Goal: Task Accomplishment & Management: Complete application form

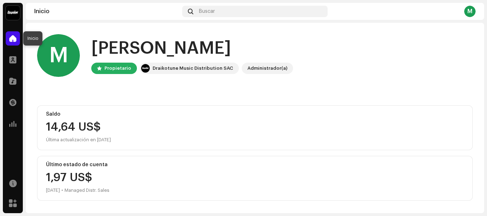
click at [11, 39] on span at bounding box center [12, 39] width 7 height 6
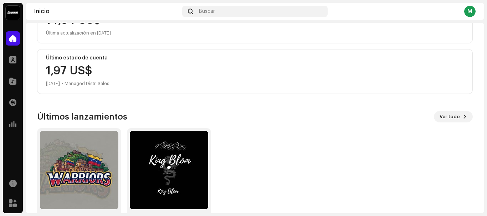
scroll to position [136, 0]
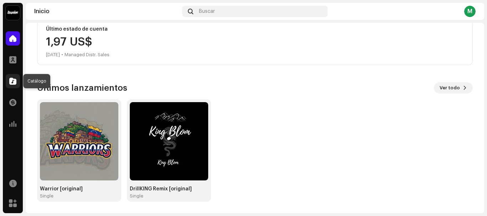
click at [14, 78] on div at bounding box center [13, 81] width 14 height 14
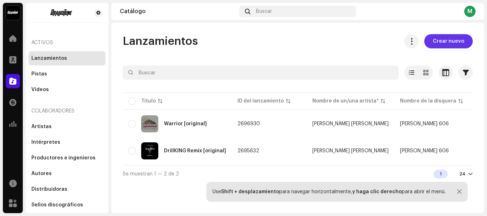
click at [451, 43] on span "Crear nuevo" at bounding box center [448, 41] width 31 height 14
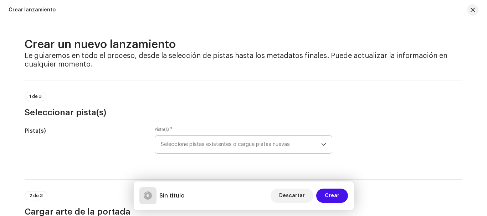
click at [202, 147] on span "Seleccione pistas existentes o cargue pistas nuevas" at bounding box center [241, 145] width 160 height 18
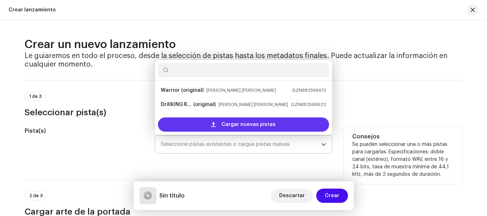
click at [229, 125] on span "Cargar nuevas pistas" at bounding box center [248, 125] width 54 height 14
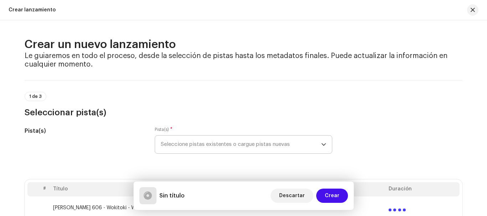
click at [452, 145] on div "Pista(s) Pista(s) * Seleccione pistas existentes o cargue pistas nuevas" at bounding box center [244, 145] width 438 height 36
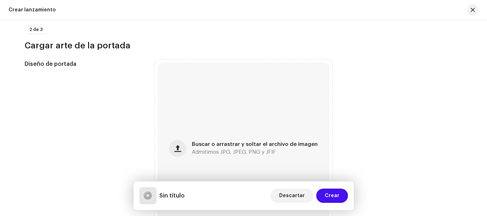
scroll to position [278, 0]
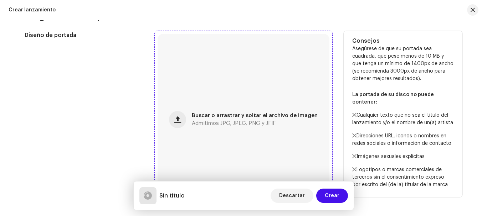
click at [224, 126] on span "Admitimos JPG, JPEG, PNG y JFIF" at bounding box center [234, 123] width 84 height 5
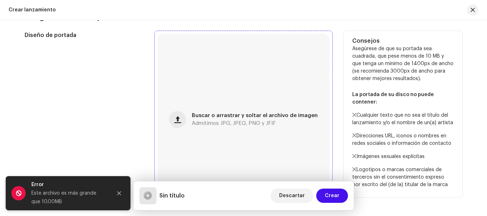
click at [282, 98] on div "Buscar o arrastrar y soltar el archivo de imagen Admitimos JPG, JPEG, PNG y JFIF" at bounding box center [244, 120] width 172 height 172
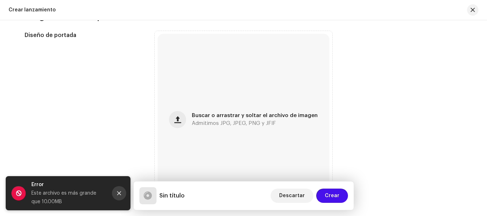
click at [121, 192] on icon "Close" at bounding box center [119, 193] width 5 height 5
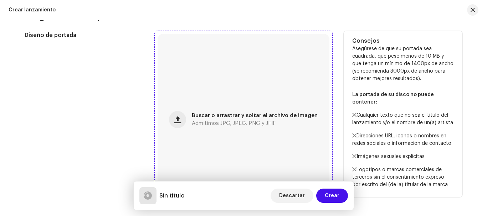
click at [251, 122] on span "Admitimos JPG, JPEG, PNG y JFIF" at bounding box center [234, 123] width 84 height 5
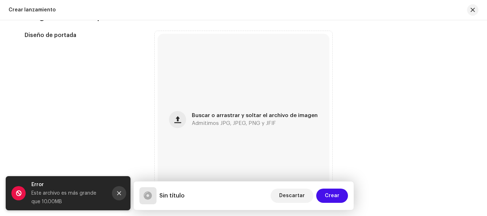
click at [122, 194] on button "Close" at bounding box center [119, 193] width 14 height 14
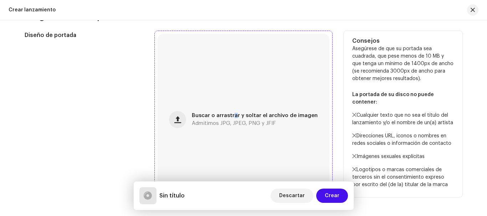
click at [233, 102] on div "Buscar o arrastrar y soltar el archivo de imagen Admitimos JPG, JPEG, PNG y JFIF" at bounding box center [244, 120] width 172 height 172
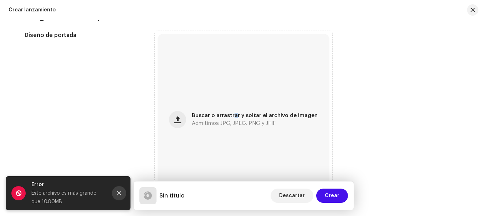
click at [118, 194] on icon "Close" at bounding box center [119, 194] width 4 height 4
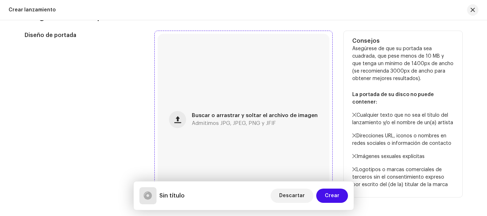
click at [244, 117] on span "Buscar o arrastrar y soltar el archivo de imagen" at bounding box center [255, 115] width 126 height 5
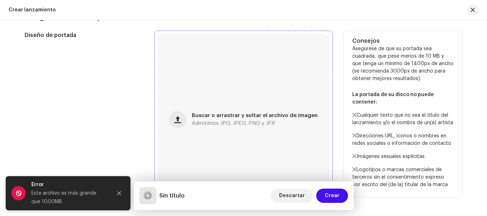
click at [236, 120] on div "Buscar o arrastrar y soltar el archivo de imagen Admitimos JPG, JPEG, PNG y JFIF" at bounding box center [255, 119] width 126 height 13
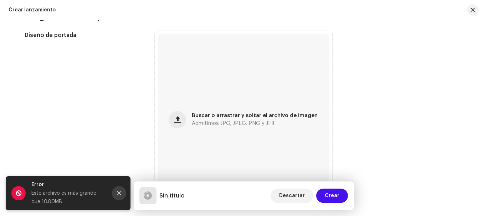
click at [122, 194] on button "Close" at bounding box center [119, 193] width 14 height 14
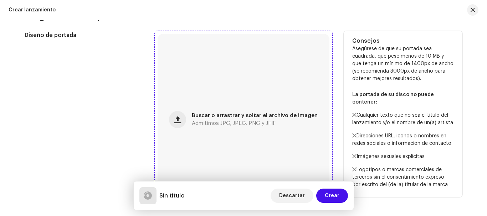
click at [226, 81] on div "Buscar o arrastrar y soltar el archivo de imagen Admitimos JPG, JPEG, PNG y JFIF" at bounding box center [244, 120] width 172 height 172
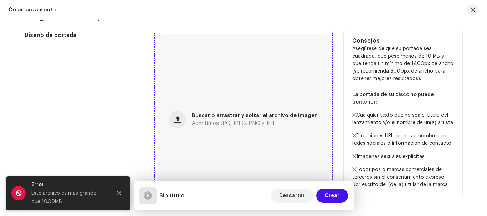
click at [268, 115] on span "Buscar o arrastrar y soltar el archivo de imagen" at bounding box center [255, 115] width 126 height 5
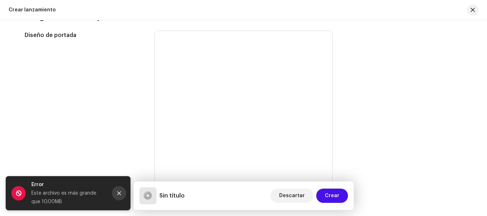
click at [121, 192] on icon "Close" at bounding box center [119, 194] width 4 height 4
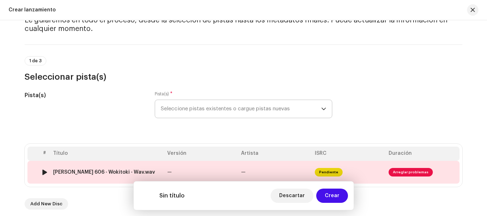
scroll to position [71, 0]
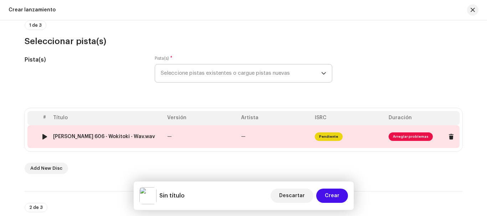
click at [408, 135] on span "Arreglar problemas" at bounding box center [410, 137] width 44 height 9
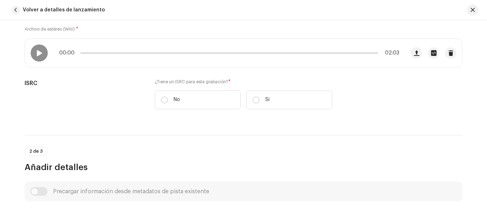
scroll to position [143, 0]
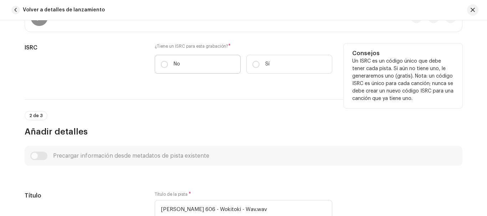
click at [181, 62] on label "No" at bounding box center [198, 64] width 86 height 19
click at [168, 62] on input "No" at bounding box center [164, 64] width 7 height 7
radio input "true"
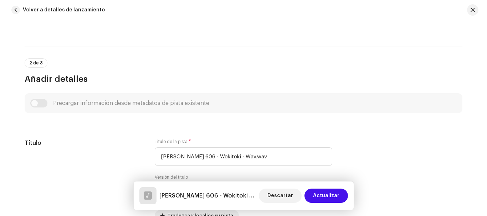
scroll to position [249, 0]
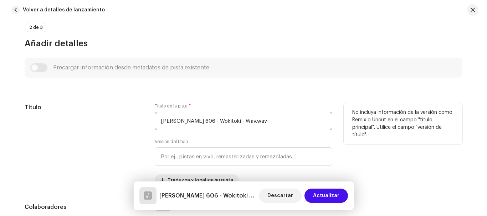
drag, startPoint x: 251, startPoint y: 123, endPoint x: 113, endPoint y: 107, distance: 138.5
click at [113, 107] on div "Título Título de la pista * [PERSON_NAME] 606 - Wokitoki - Wav.wav Versión del …" at bounding box center [244, 144] width 438 height 83
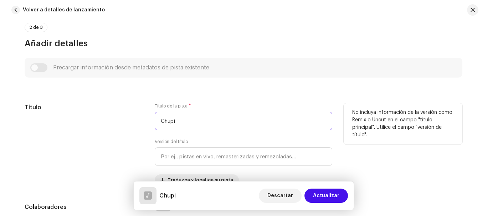
scroll to position [285, 0]
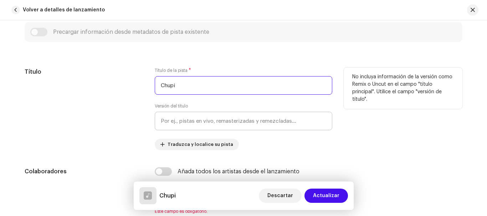
type input "Chupi"
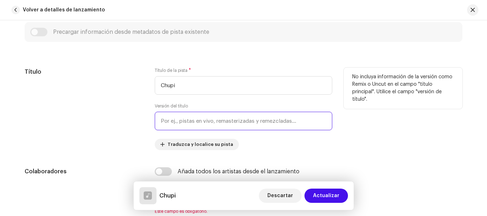
click at [191, 120] on input "text" at bounding box center [243, 121] width 177 height 19
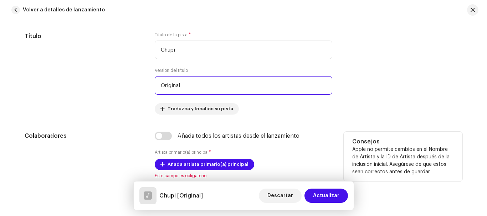
scroll to position [356, 0]
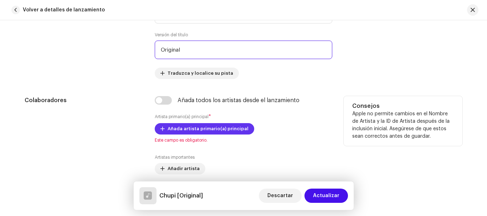
type input "Original"
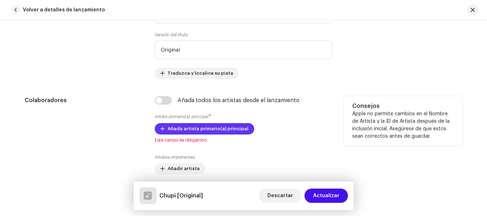
click at [202, 128] on span "Añada artista primario(a) principal" at bounding box center [207, 129] width 81 height 14
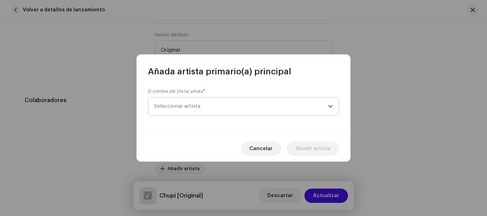
click at [210, 102] on span "Seleccionar artista" at bounding box center [241, 107] width 174 height 18
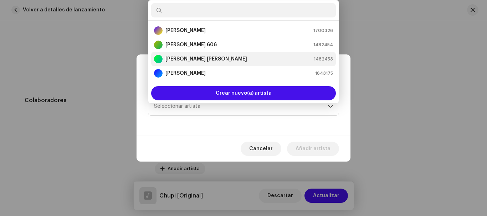
click at [181, 55] on div "[PERSON_NAME] [PERSON_NAME]" at bounding box center [200, 59] width 93 height 9
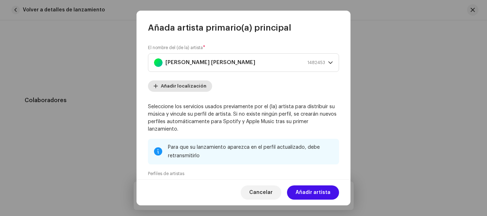
click at [193, 83] on span "Añadir localización" at bounding box center [184, 86] width 46 height 14
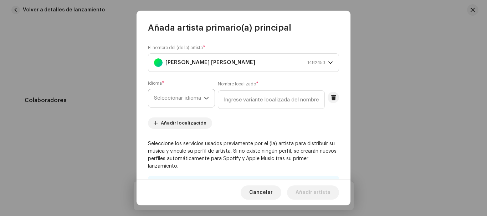
click at [193, 99] on span "Seleccionar idioma" at bounding box center [179, 98] width 50 height 18
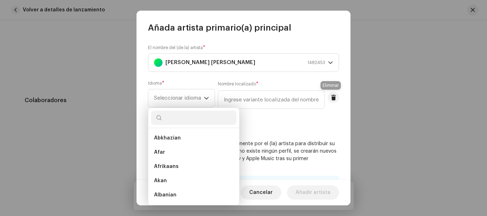
click at [332, 98] on span at bounding box center [333, 98] width 5 height 6
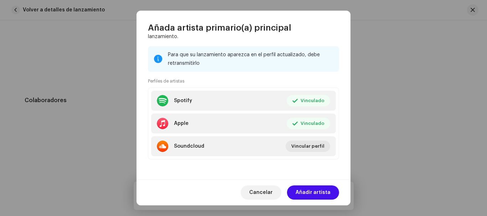
scroll to position [0, 0]
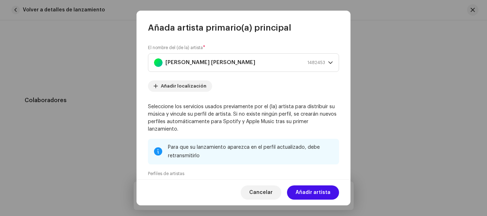
click at [314, 191] on span "Añadir artista" at bounding box center [312, 193] width 35 height 14
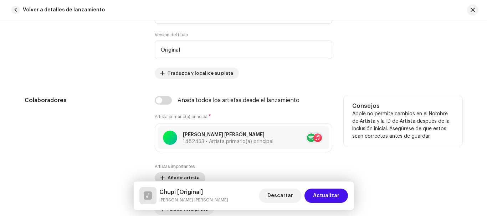
scroll to position [392, 0]
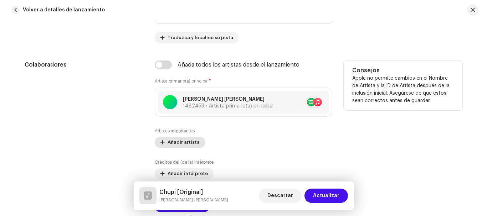
click at [192, 143] on span "Añadir artista" at bounding box center [183, 142] width 32 height 14
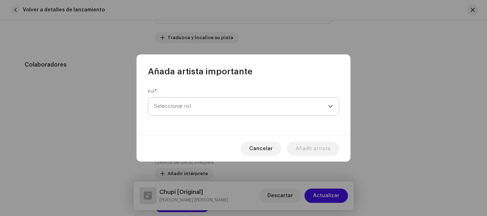
click at [210, 104] on span "Seleccionar rol" at bounding box center [241, 107] width 174 height 18
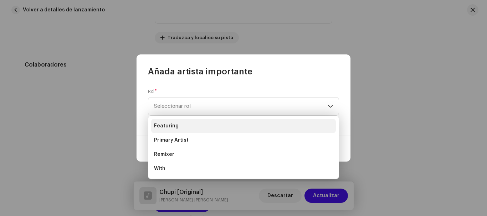
click at [166, 125] on span "Featuring" at bounding box center [166, 126] width 25 height 7
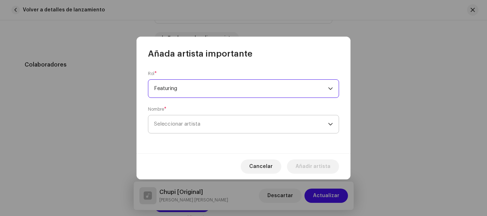
click at [233, 128] on span "Seleccionar artista" at bounding box center [241, 124] width 174 height 18
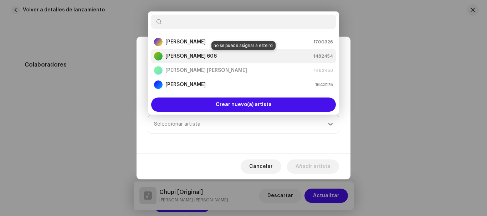
click at [195, 56] on strong "[PERSON_NAME] 606" at bounding box center [190, 56] width 51 height 7
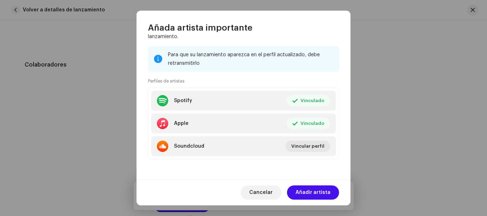
scroll to position [57, 0]
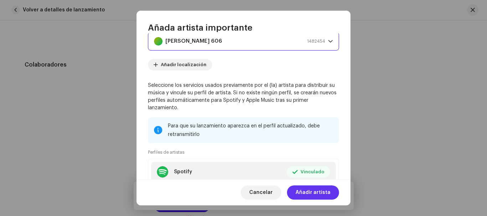
click at [315, 192] on span "Añadir artista" at bounding box center [312, 193] width 35 height 14
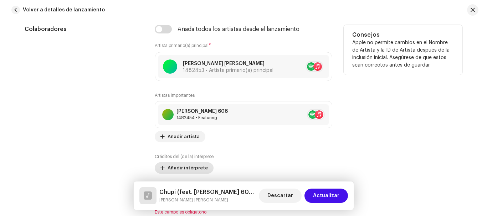
scroll to position [463, 0]
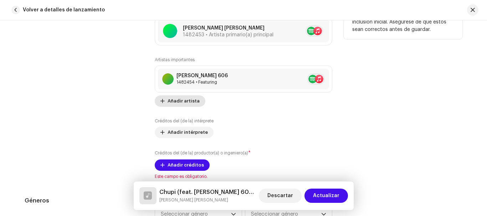
click at [189, 99] on span "Añadir artista" at bounding box center [183, 101] width 32 height 14
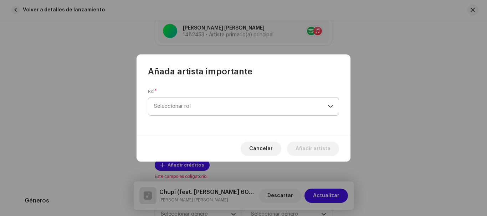
click at [193, 98] on span "Seleccionar rol" at bounding box center [241, 107] width 174 height 18
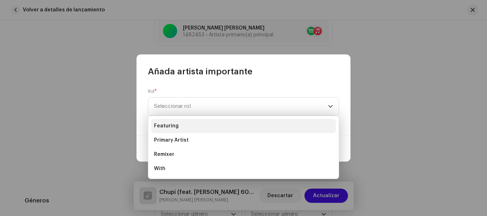
click at [177, 123] on li "Featuring" at bounding box center [243, 126] width 185 height 14
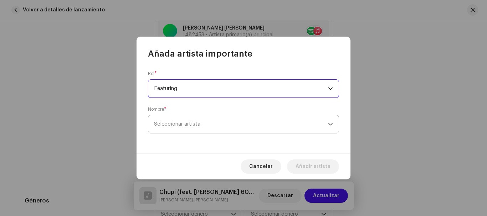
click at [194, 124] on span "Seleccionar artista" at bounding box center [177, 124] width 46 height 5
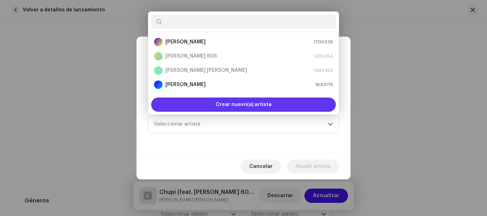
click at [227, 102] on span "Crear nuevo(a) artista" at bounding box center [244, 105] width 56 height 14
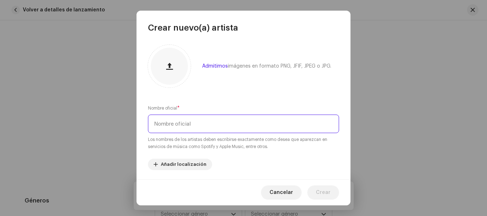
click at [200, 123] on input "text" at bounding box center [243, 124] width 191 height 19
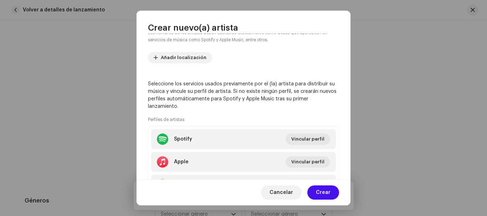
scroll to position [145, 0]
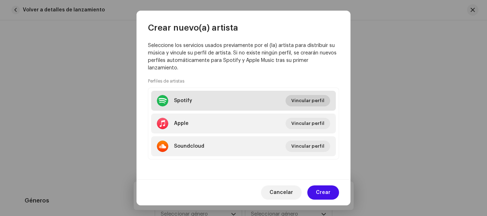
type input "Zelcok Kp"
click at [315, 102] on span "Vincular perfil" at bounding box center [307, 101] width 33 height 14
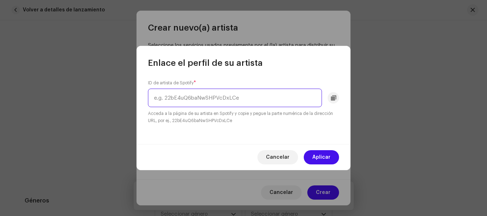
paste input "[URL][DOMAIN_NAME]"
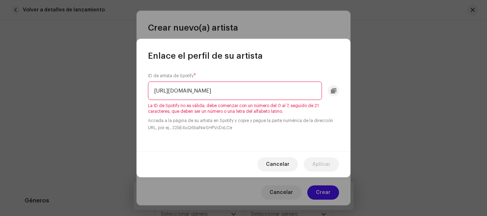
scroll to position [0, 0]
drag, startPoint x: 191, startPoint y: 91, endPoint x: 79, endPoint y: 86, distance: 112.0
click at [79, 86] on div "Enlace el perfil de su artista ID de artista de Spotify * [URL][DOMAIN_NAME] La…" at bounding box center [243, 108] width 487 height 216
click at [170, 91] on input "artist/34KCWdUCHMLKkx3sFb06zr?si=MSXyVe4HSNC-8PHl5FBA4A" at bounding box center [235, 91] width 174 height 19
click at [280, 89] on input "34KCWdUCHMLKkx3sFb06zr?si=MSXyVe4HSNC-8PHl5FBA4A" at bounding box center [235, 91] width 174 height 19
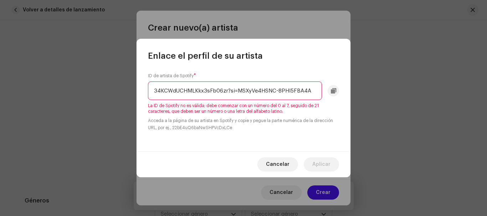
click at [313, 93] on input "34KCWdUCHMLKkx3sFb06zr?si=MSXyVe4HSNC-8PHl5FBA4A" at bounding box center [235, 91] width 174 height 19
type input "34KCWdUCHMLKkx3sFb06zr?si=MSXyVe4HSNC-8PHl5FBA4A"
drag, startPoint x: 311, startPoint y: 93, endPoint x: 49, endPoint y: 92, distance: 261.9
click at [49, 92] on div "Enlace el perfil de su artista ID de artista de Spotify * 34KCWdUCHMLKkx3sFb06z…" at bounding box center [243, 108] width 487 height 216
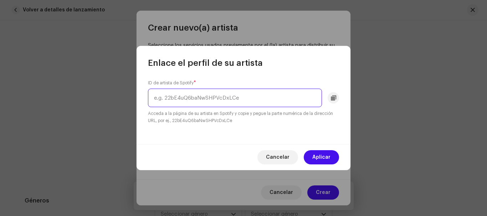
click at [313, 101] on input "text" at bounding box center [235, 98] width 174 height 19
click at [225, 103] on input "text" at bounding box center [235, 98] width 174 height 19
paste input "[URL][DOMAIN_NAME]"
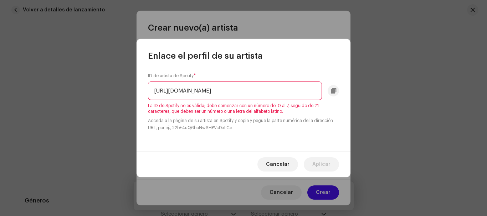
drag, startPoint x: 163, startPoint y: 88, endPoint x: 35, endPoint y: 94, distance: 128.8
click at [39, 94] on div "Enlace el perfil de su artista ID de artista de Spotify * [URL][DOMAIN_NAME] La…" at bounding box center [243, 108] width 487 height 216
click at [314, 91] on input "34KCWdUCHMLKkx3sFb06zr?si=MSXyVe4HSNC-8PHl5FBA4A" at bounding box center [235, 91] width 174 height 19
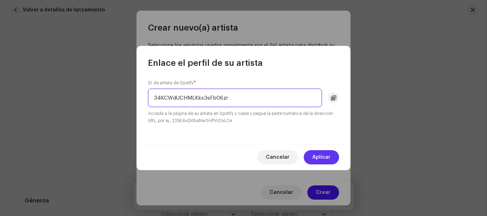
type input "34KCWdUCHMLKkx3sFb06zr"
click at [319, 157] on span "Aplicar" at bounding box center [321, 157] width 18 height 14
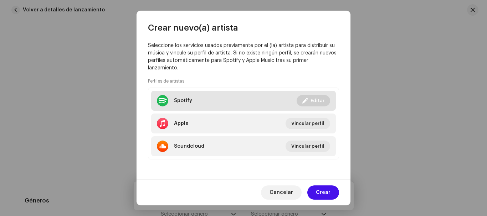
click at [184, 99] on div "Spotify" at bounding box center [183, 101] width 18 height 6
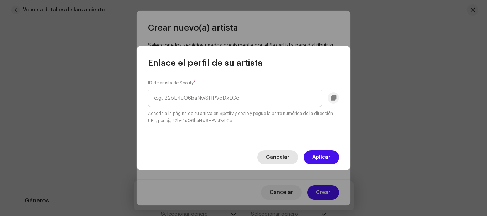
click at [277, 156] on span "Cancelar" at bounding box center [278, 157] width 24 height 14
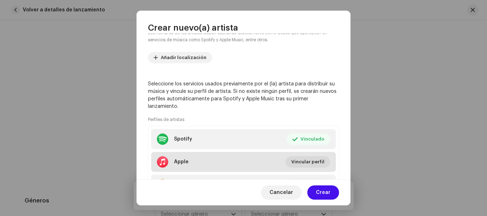
scroll to position [145, 0]
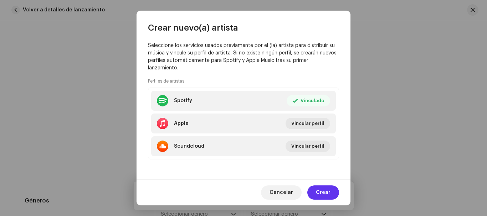
click at [321, 187] on span "Crear" at bounding box center [323, 193] width 15 height 14
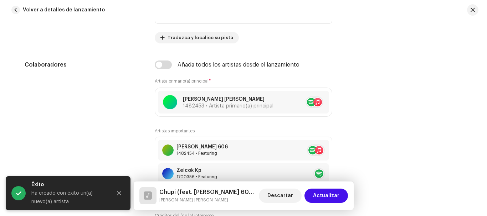
scroll to position [428, 0]
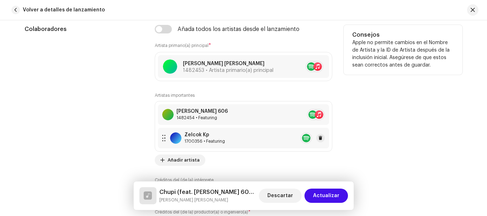
click at [305, 138] on re-a-table-artist-ids at bounding box center [305, 138] width 11 height 11
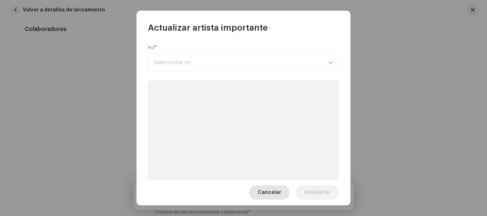
click at [267, 188] on span "Cancelar" at bounding box center [270, 193] width 24 height 14
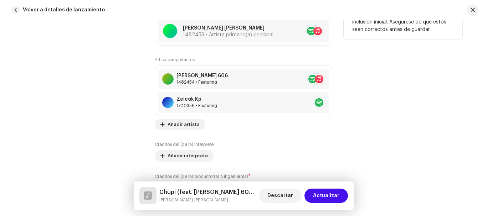
scroll to position [499, 0]
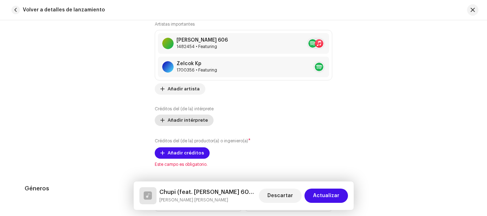
click at [190, 119] on span "Añadir intérprete" at bounding box center [187, 120] width 40 height 14
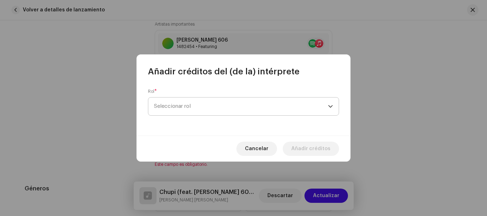
click at [186, 104] on span "Seleccionar rol" at bounding box center [241, 107] width 174 height 18
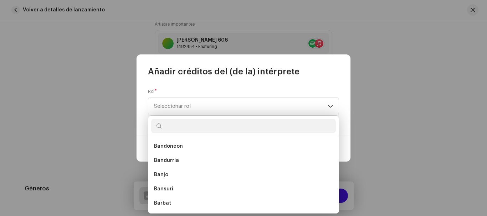
scroll to position [459, 0]
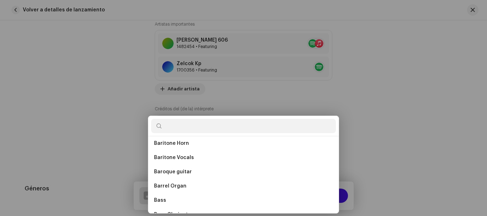
click at [408, 81] on div "Añadir créditos del (de la) intérprete Rol * Seleccionar rol Cancelar Añadir cr…" at bounding box center [243, 108] width 487 height 216
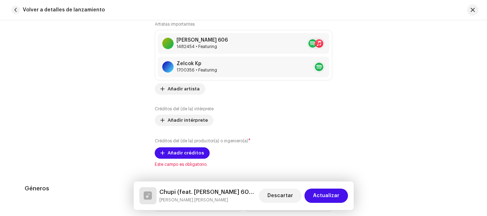
scroll to position [535, 0]
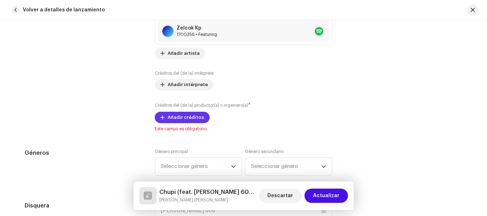
click at [188, 118] on span "Añadir créditos" at bounding box center [185, 117] width 36 height 14
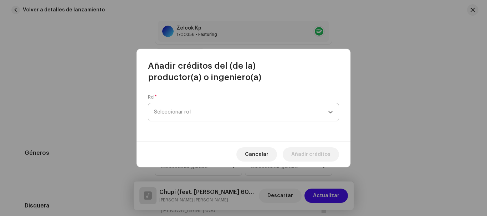
click at [188, 115] on span "Seleccionar rol" at bounding box center [241, 112] width 174 height 18
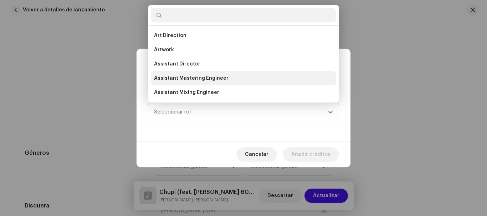
scroll to position [11, 0]
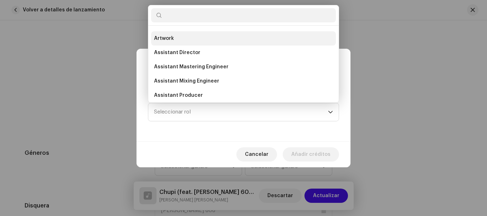
click at [172, 34] on li "Artwork" at bounding box center [243, 38] width 185 height 14
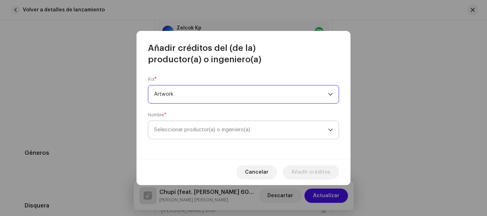
click at [190, 125] on span "Seleccionar productor(a) o ingeniero(a)" at bounding box center [241, 130] width 174 height 18
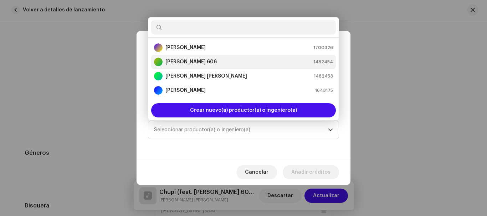
click at [191, 60] on strong "[PERSON_NAME] 606" at bounding box center [190, 61] width 51 height 7
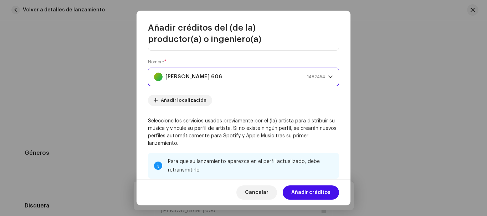
scroll to position [0, 0]
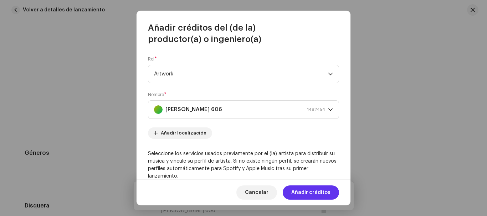
click at [310, 188] on span "Añadir créditos" at bounding box center [310, 193] width 39 height 14
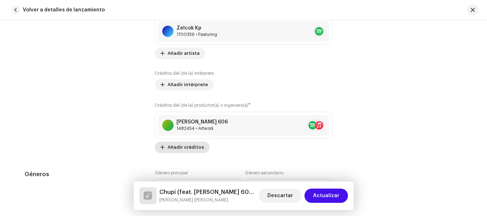
click at [179, 145] on span "Añadir créditos" at bounding box center [185, 147] width 36 height 14
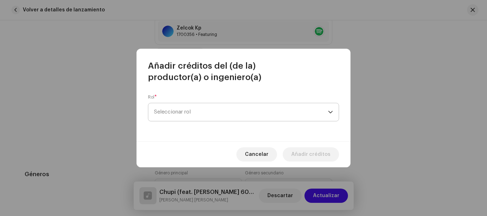
click at [206, 117] on span "Seleccionar rol" at bounding box center [241, 112] width 174 height 18
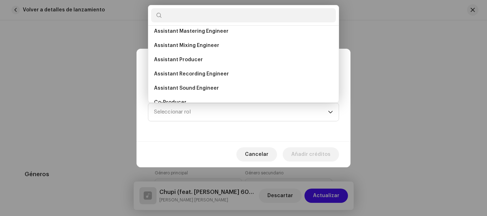
scroll to position [83, 0]
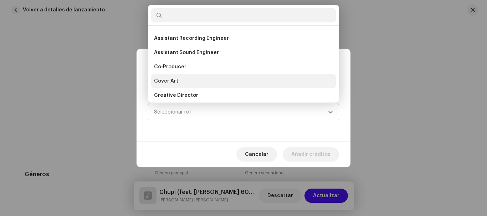
click at [165, 77] on li "Cover Art" at bounding box center [243, 81] width 185 height 14
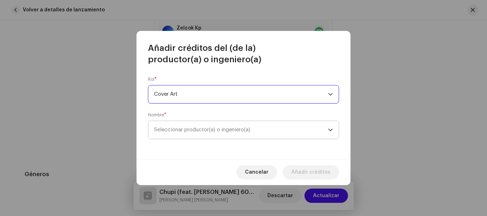
click at [185, 126] on span "Seleccionar productor(a) o ingeniero(a)" at bounding box center [241, 130] width 174 height 18
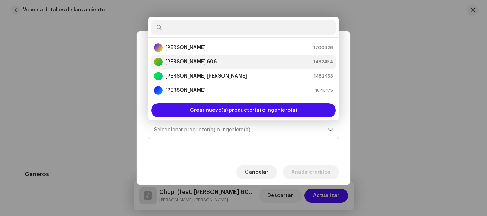
click at [183, 58] on strong "[PERSON_NAME] 606" at bounding box center [190, 61] width 51 height 7
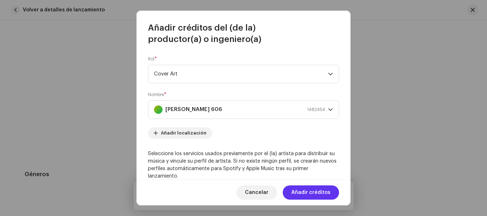
click at [301, 191] on span "Añadir créditos" at bounding box center [310, 193] width 39 height 14
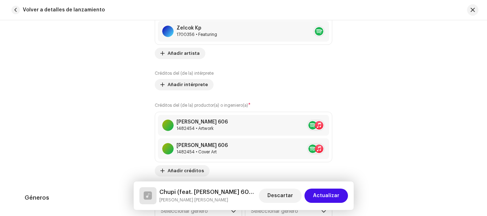
scroll to position [570, 0]
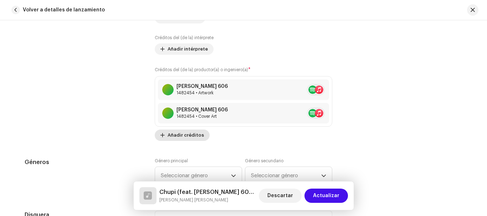
click at [191, 135] on span "Añadir créditos" at bounding box center [185, 135] width 36 height 14
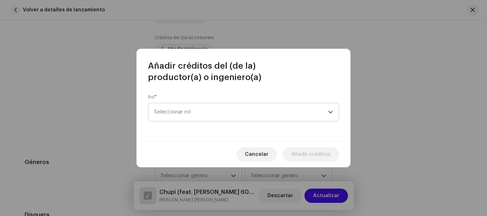
click at [204, 115] on span "Seleccionar rol" at bounding box center [241, 112] width 174 height 18
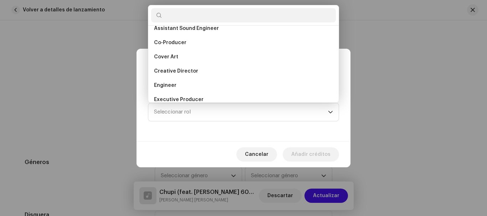
scroll to position [143, 0]
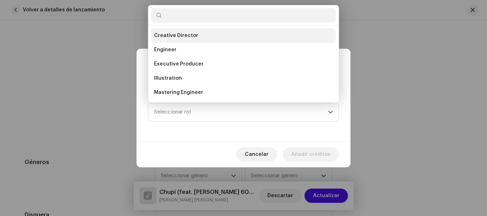
click at [183, 36] on span "Creative Director" at bounding box center [176, 35] width 44 height 7
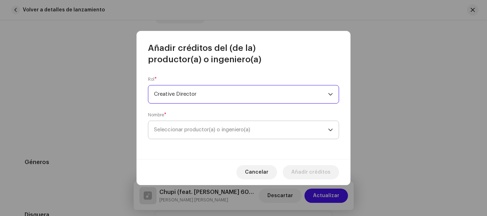
click at [218, 128] on span "Seleccionar productor(a) o ingeniero(a)" at bounding box center [202, 129] width 96 height 5
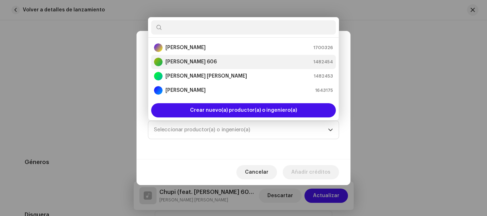
click at [182, 58] on strong "[PERSON_NAME] 606" at bounding box center [190, 61] width 51 height 7
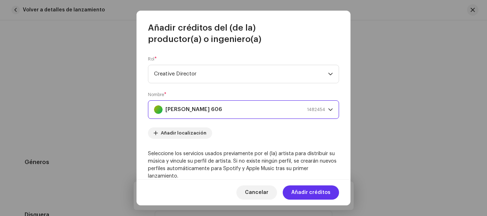
click at [317, 193] on span "Añadir créditos" at bounding box center [310, 193] width 39 height 14
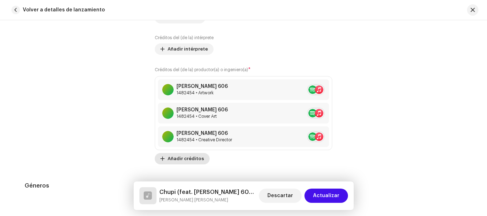
click at [193, 161] on span "Añadir créditos" at bounding box center [185, 159] width 36 height 14
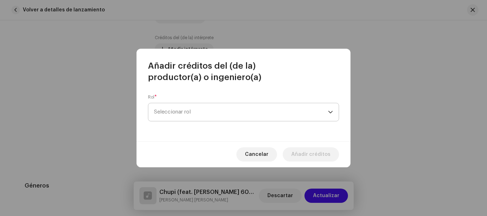
click at [197, 109] on span "Seleccionar rol" at bounding box center [241, 112] width 174 height 18
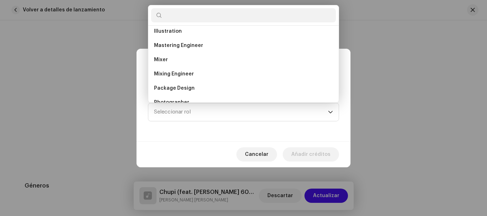
scroll to position [261, 0]
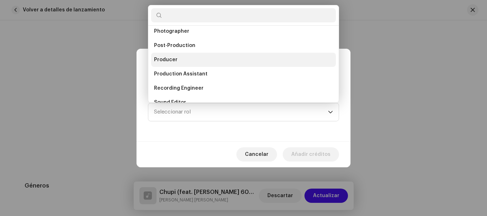
click at [172, 60] on span "Producer" at bounding box center [166, 59] width 24 height 7
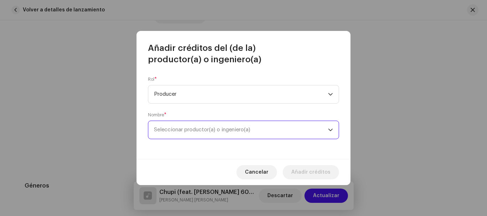
click at [195, 122] on span "Seleccionar productor(a) o ingeniero(a)" at bounding box center [241, 130] width 174 height 18
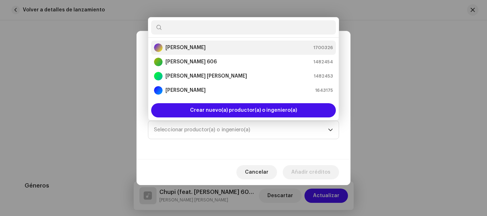
click at [189, 45] on strong "[PERSON_NAME]" at bounding box center [185, 47] width 40 height 7
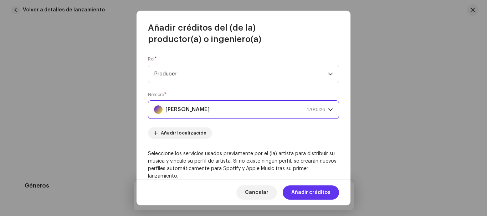
click at [315, 186] on span "Añadir créditos" at bounding box center [310, 193] width 39 height 14
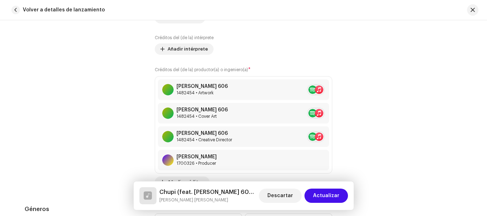
scroll to position [641, 0]
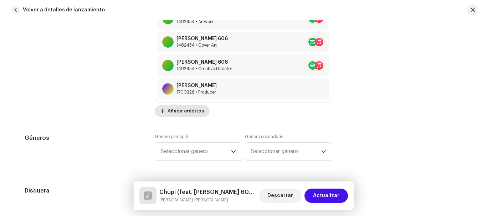
click at [195, 110] on span "Añadir créditos" at bounding box center [185, 111] width 36 height 14
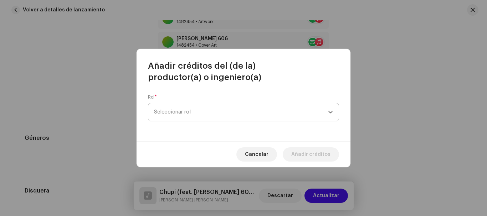
click at [201, 110] on span "Seleccionar rol" at bounding box center [241, 112] width 174 height 18
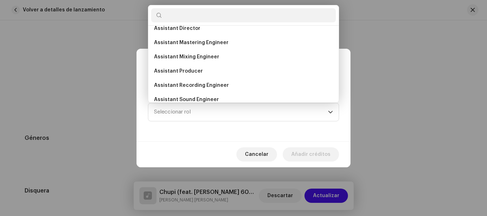
scroll to position [71, 0]
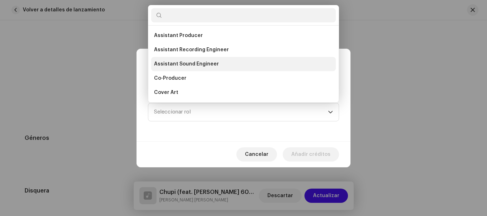
click at [202, 61] on span "Assistant Sound Engineer" at bounding box center [186, 64] width 65 height 7
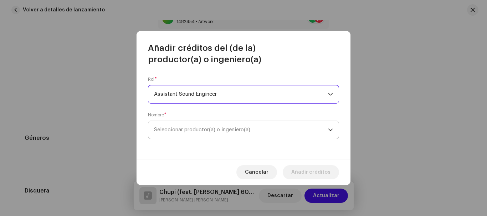
click at [202, 133] on span "Seleccionar productor(a) o ingeniero(a)" at bounding box center [241, 130] width 174 height 18
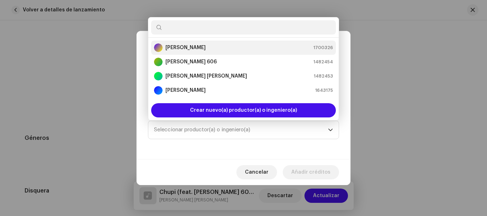
click at [195, 45] on strong "[PERSON_NAME]" at bounding box center [185, 47] width 40 height 7
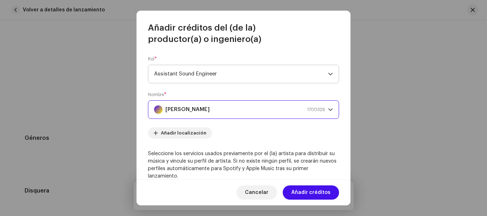
click at [231, 73] on span "Assistant Sound Engineer" at bounding box center [241, 74] width 174 height 18
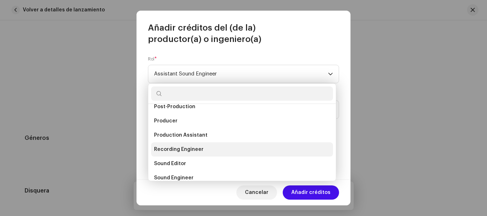
scroll to position [314, 0]
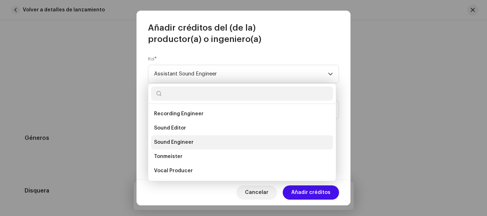
click at [179, 140] on span "Sound Engineer" at bounding box center [174, 142] width 40 height 7
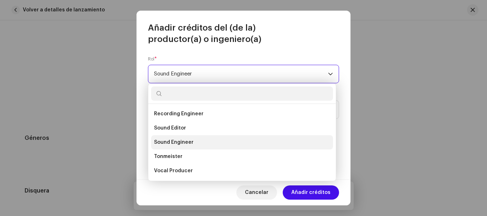
scroll to position [0, 0]
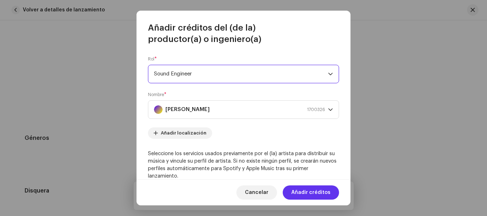
click at [313, 192] on span "Añadir créditos" at bounding box center [310, 193] width 39 height 14
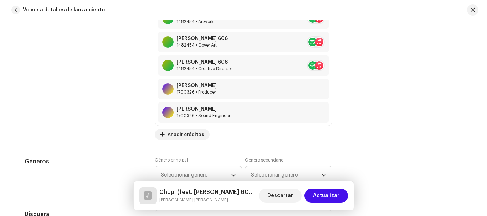
scroll to position [677, 0]
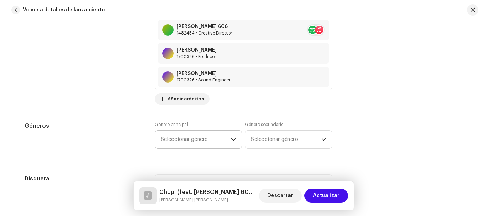
click at [184, 139] on span "Seleccionar género" at bounding box center [196, 140] width 70 height 18
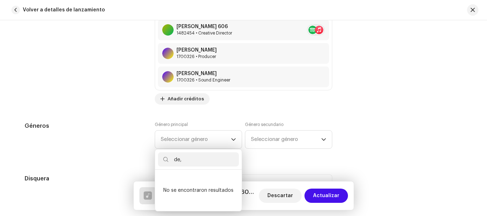
scroll to position [0, 0]
type input "d"
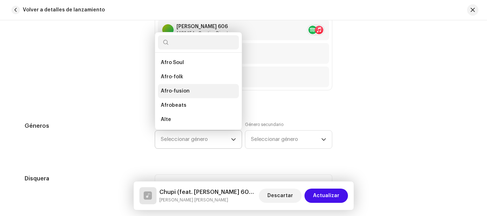
scroll to position [107, 0]
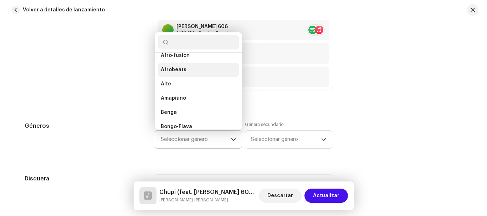
click at [179, 68] on span "Afrobeats" at bounding box center [174, 69] width 26 height 7
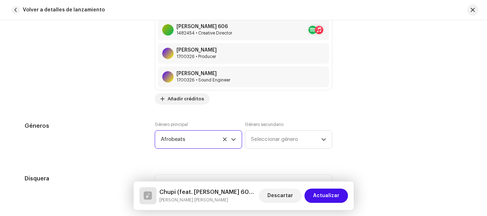
scroll to position [713, 0]
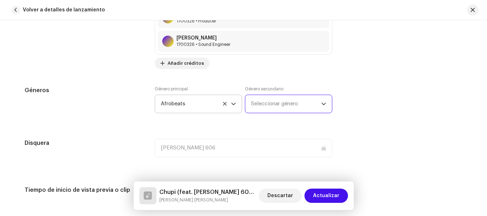
click at [284, 103] on span "Seleccionar género" at bounding box center [286, 104] width 70 height 18
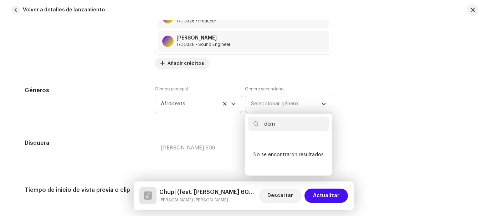
scroll to position [0, 0]
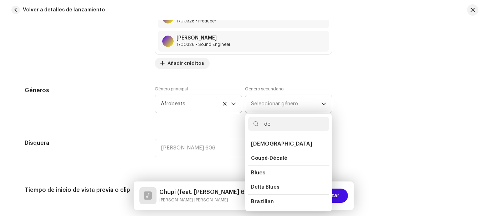
type input "d"
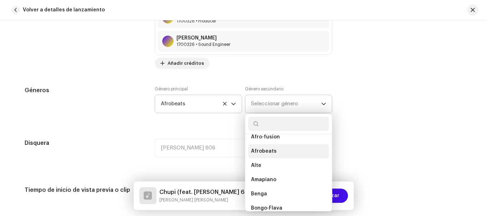
click at [263, 149] on span "Afrobeats" at bounding box center [264, 151] width 26 height 7
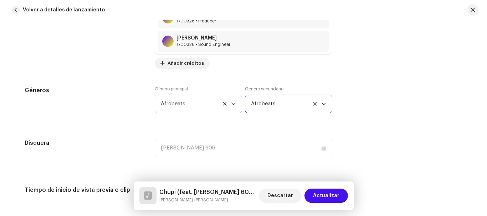
click at [286, 104] on span "Afrobeats" at bounding box center [286, 104] width 70 height 18
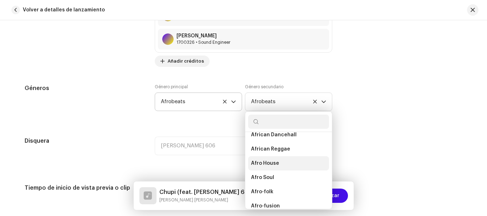
scroll to position [71, 0]
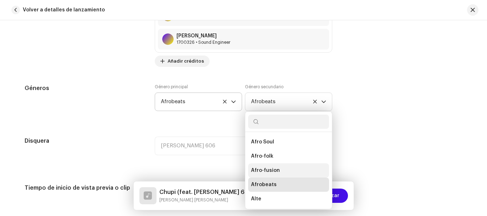
click at [268, 170] on span "Afro-fusion" at bounding box center [265, 170] width 29 height 7
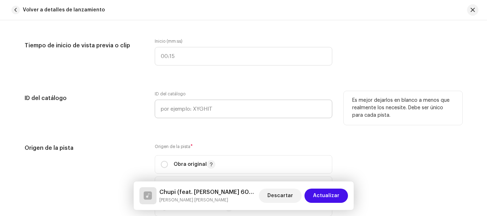
scroll to position [893, 0]
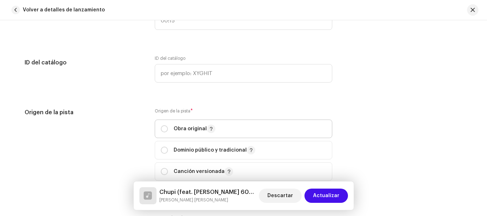
click at [159, 125] on p-togglebutton "Obra original" at bounding box center [243, 129] width 177 height 19
radio input "true"
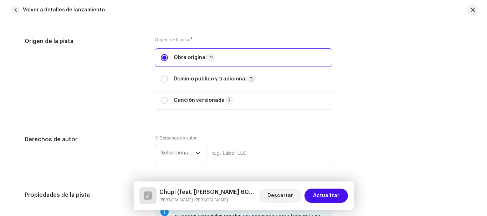
scroll to position [1000, 0]
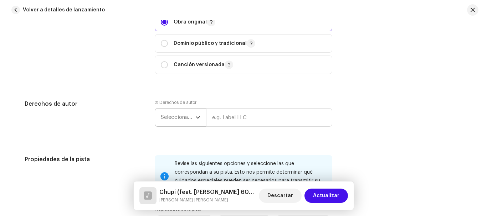
click at [184, 117] on span "Seleccionar año" at bounding box center [178, 118] width 35 height 18
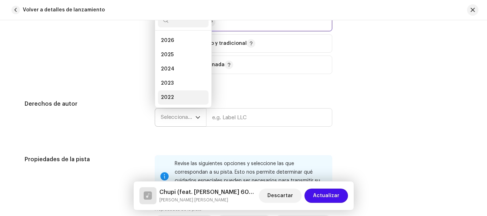
scroll to position [11, 0]
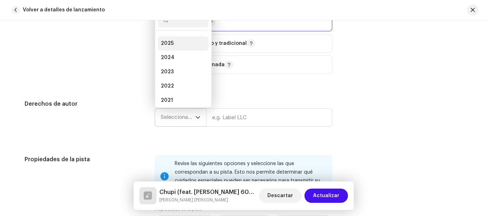
click at [173, 42] on li "2025" at bounding box center [183, 43] width 51 height 14
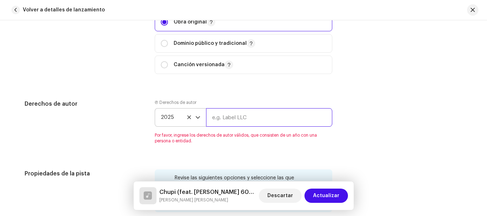
click at [254, 120] on input "text" at bounding box center [269, 117] width 126 height 19
type input "[PERSON_NAME] 606"
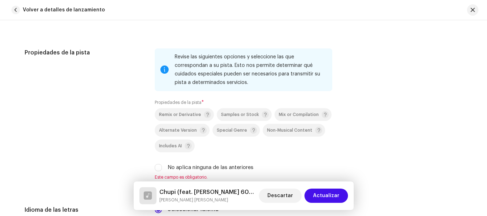
scroll to position [1142, 0]
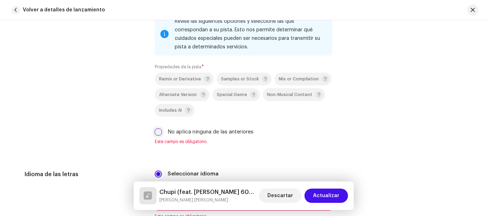
click at [157, 130] on input "No aplica ninguna de las anteriores" at bounding box center [158, 132] width 7 height 7
checkbox input "true"
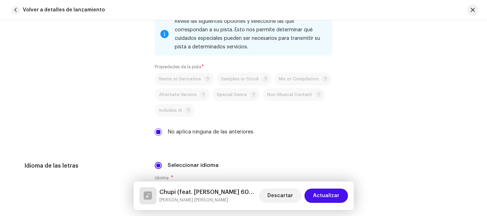
scroll to position [1178, 0]
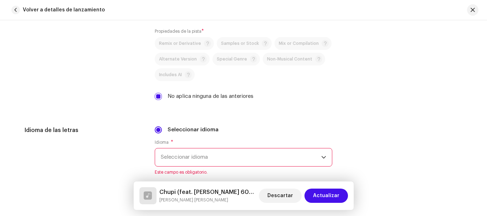
click at [219, 157] on span "Seleccionar idioma" at bounding box center [241, 158] width 160 height 18
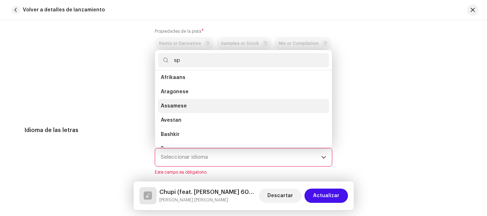
scroll to position [0, 0]
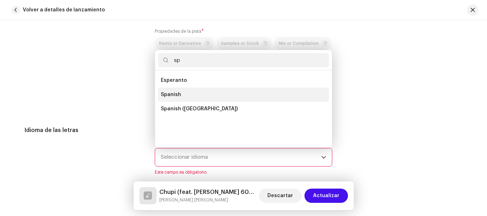
type input "sp"
click at [171, 94] on span "Spanish" at bounding box center [171, 94] width 20 height 7
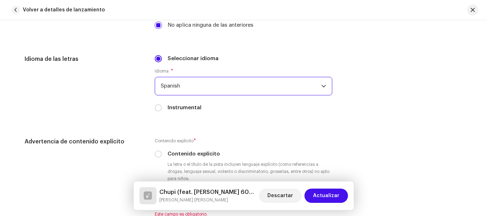
scroll to position [1285, 0]
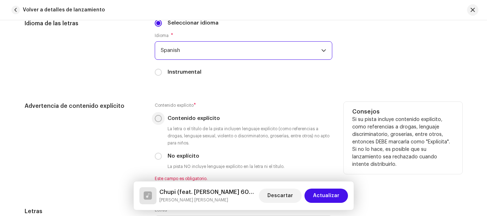
click at [158, 116] on input "Contenido explícito" at bounding box center [158, 118] width 7 height 7
radio input "true"
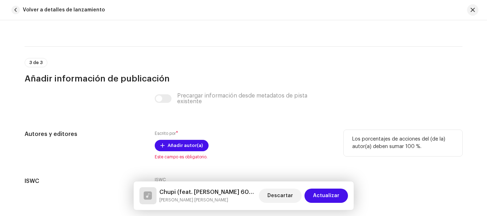
scroll to position [1534, 0]
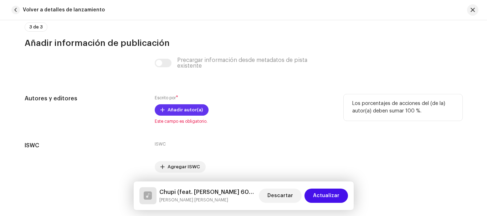
click at [185, 107] on span "Añadir autor(a)" at bounding box center [184, 110] width 35 height 14
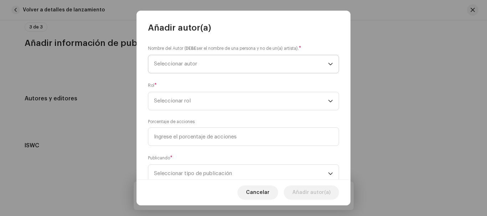
click at [196, 60] on span "Seleccionar autor" at bounding box center [241, 64] width 174 height 18
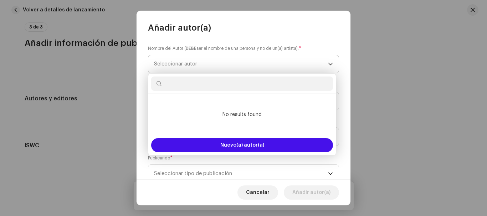
click at [198, 63] on span "Seleccionar autor" at bounding box center [241, 64] width 174 height 18
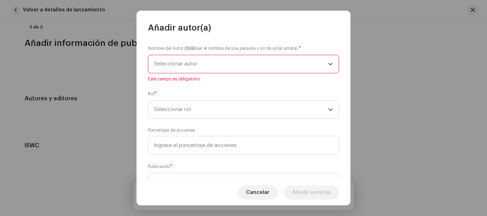
click at [205, 60] on span "Seleccionar autor" at bounding box center [241, 64] width 174 height 18
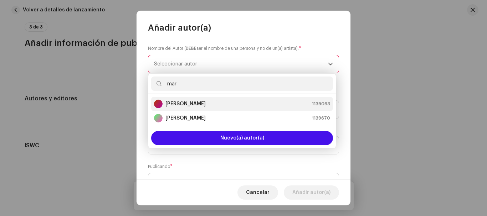
type input "mar"
click at [206, 105] on strong "[PERSON_NAME]" at bounding box center [185, 103] width 40 height 7
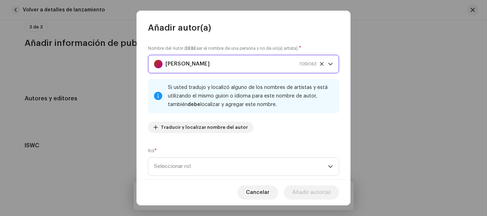
scroll to position [36, 0]
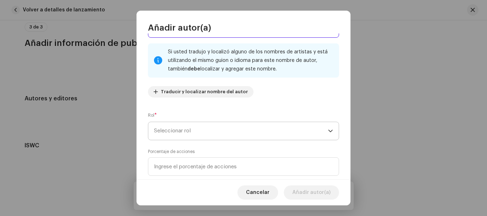
click at [204, 126] on span "Seleccionar rol" at bounding box center [241, 131] width 174 height 18
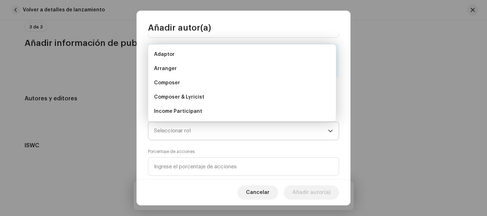
scroll to position [11, 0]
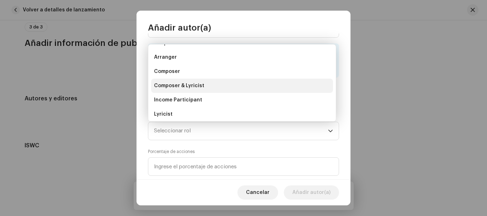
click at [195, 83] on span "Composer & Lyricist" at bounding box center [179, 85] width 50 height 7
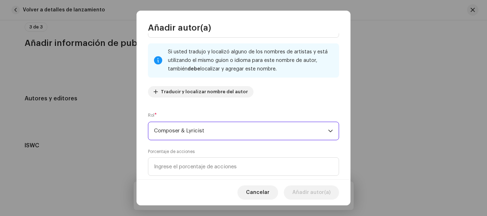
scroll to position [71, 0]
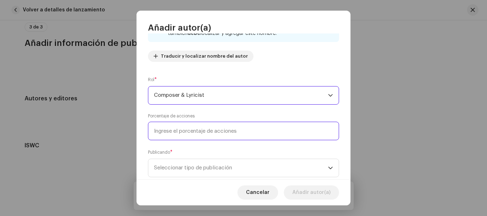
click at [214, 128] on input at bounding box center [243, 131] width 191 height 19
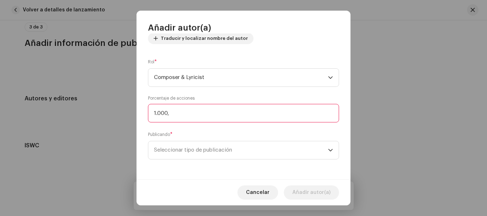
type input "100,00"
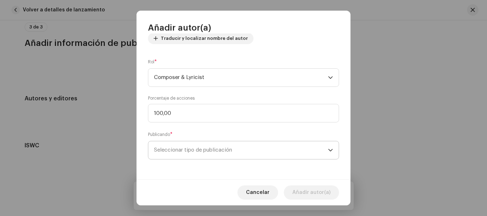
click at [216, 151] on span "Seleccionar tipo de publicación" at bounding box center [241, 150] width 174 height 18
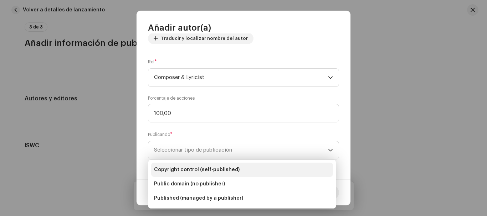
click at [187, 169] on span "Copyright control (self-published)" at bounding box center [197, 169] width 86 height 7
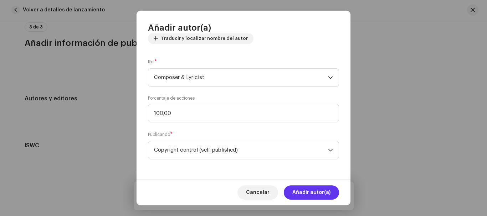
click at [312, 195] on span "Añadir autor(a)" at bounding box center [311, 193] width 38 height 14
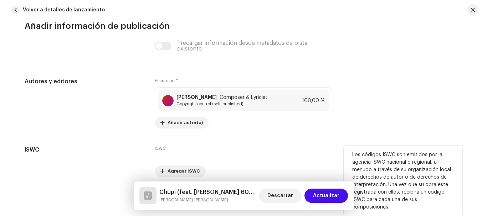
scroll to position [1587, 0]
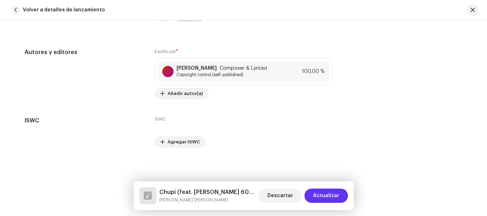
click at [326, 195] on span "Actualizar" at bounding box center [326, 196] width 26 height 14
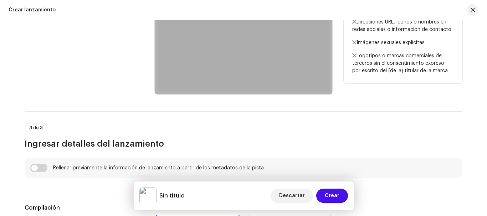
scroll to position [463, 0]
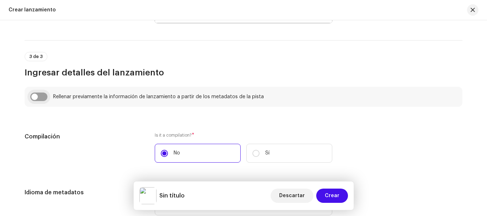
click at [38, 93] on input "checkbox" at bounding box center [38, 97] width 17 height 9
checkbox input "true"
type input "Chupi"
type input "Original"
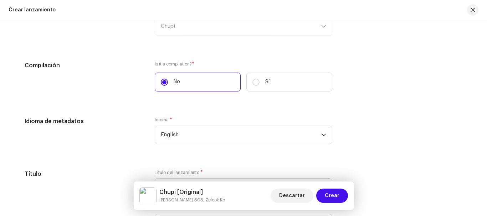
scroll to position [606, 0]
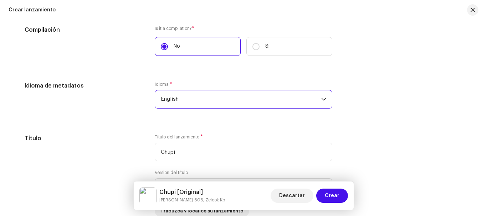
click at [225, 102] on span "English" at bounding box center [241, 100] width 160 height 18
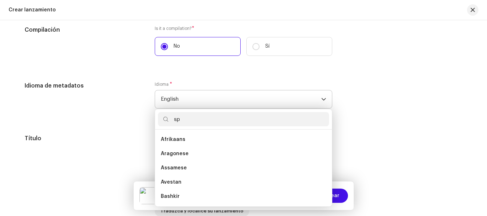
scroll to position [0, 0]
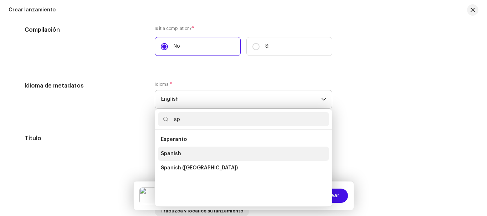
type input "sp"
click at [171, 151] on span "Spanish" at bounding box center [171, 153] width 20 height 7
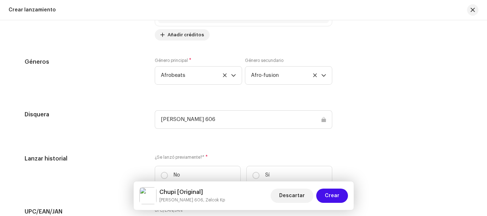
scroll to position [1176, 0]
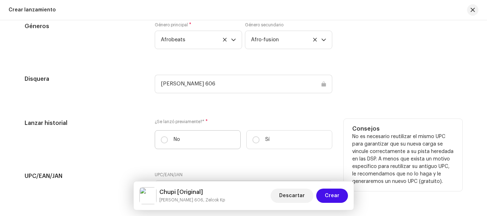
click at [181, 138] on label "No" at bounding box center [198, 139] width 86 height 19
click at [168, 138] on input "No" at bounding box center [164, 139] width 7 height 7
radio input "true"
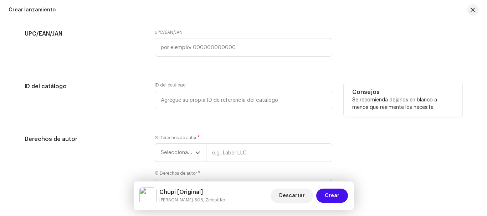
scroll to position [1354, 0]
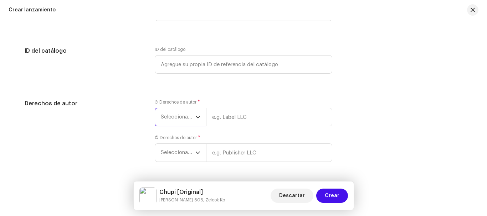
click at [192, 114] on span "Seleccionar año" at bounding box center [178, 117] width 35 height 18
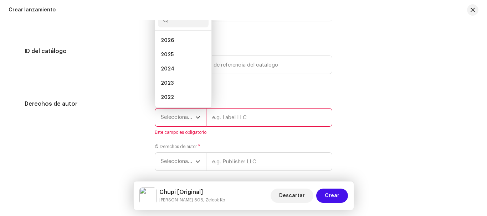
scroll to position [11, 0]
click at [169, 42] on span "2025" at bounding box center [167, 43] width 13 height 7
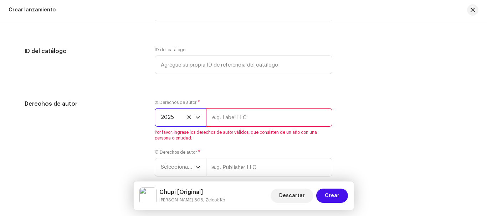
click at [231, 113] on input "text" at bounding box center [269, 117] width 126 height 19
type input "[PERSON_NAME] 606"
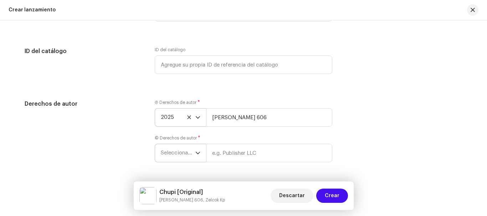
click at [189, 154] on span "Seleccionar año" at bounding box center [178, 153] width 35 height 18
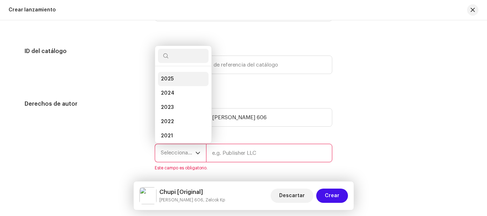
click at [169, 77] on span "2025" at bounding box center [167, 79] width 13 height 7
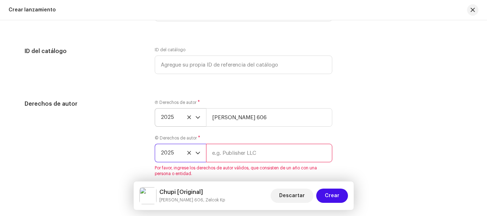
click at [236, 144] on div "© Derechos de autor * 2025 Por favor, ingrese los derechos de autor válidos, qu…" at bounding box center [243, 155] width 177 height 41
click at [234, 155] on input "text" at bounding box center [269, 153] width 126 height 19
type input "[PERSON_NAME] 606"
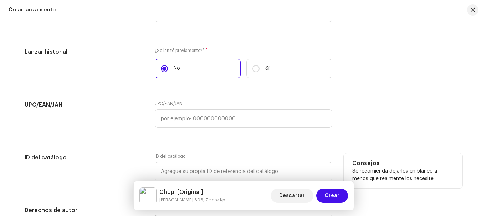
scroll to position [1377, 0]
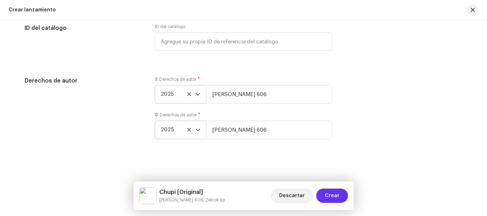
click at [332, 193] on span "Crear" at bounding box center [332, 196] width 15 height 14
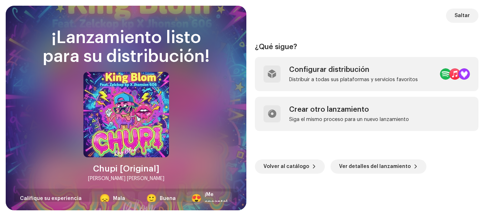
click at [209, 197] on div "¡Me encanta!" at bounding box center [216, 198] width 23 height 15
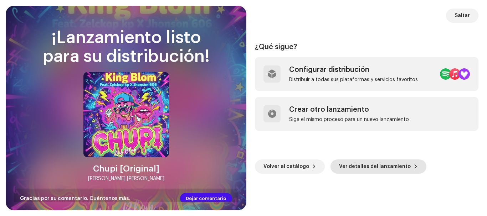
click at [392, 165] on span "Ver detalles del lanzamiento" at bounding box center [375, 167] width 72 height 14
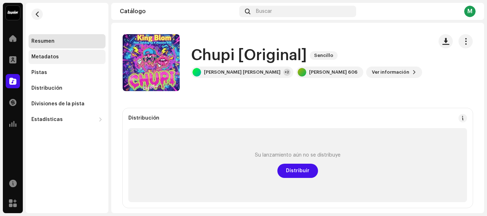
click at [50, 58] on div "Metadatos" at bounding box center [44, 57] width 27 height 6
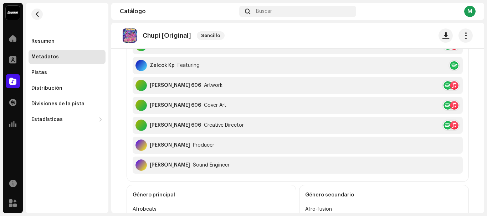
scroll to position [100, 0]
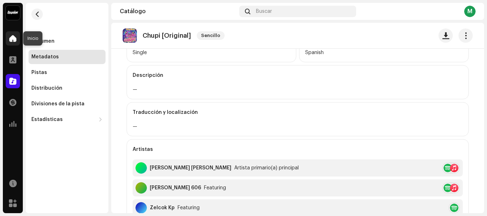
click at [15, 37] on span at bounding box center [12, 39] width 7 height 6
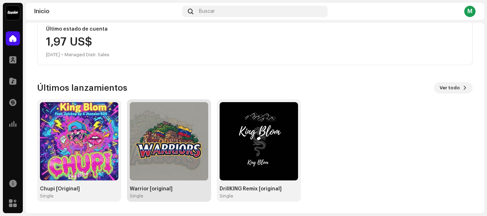
scroll to position [100, 0]
